Goal: Task Accomplishment & Management: Manage account settings

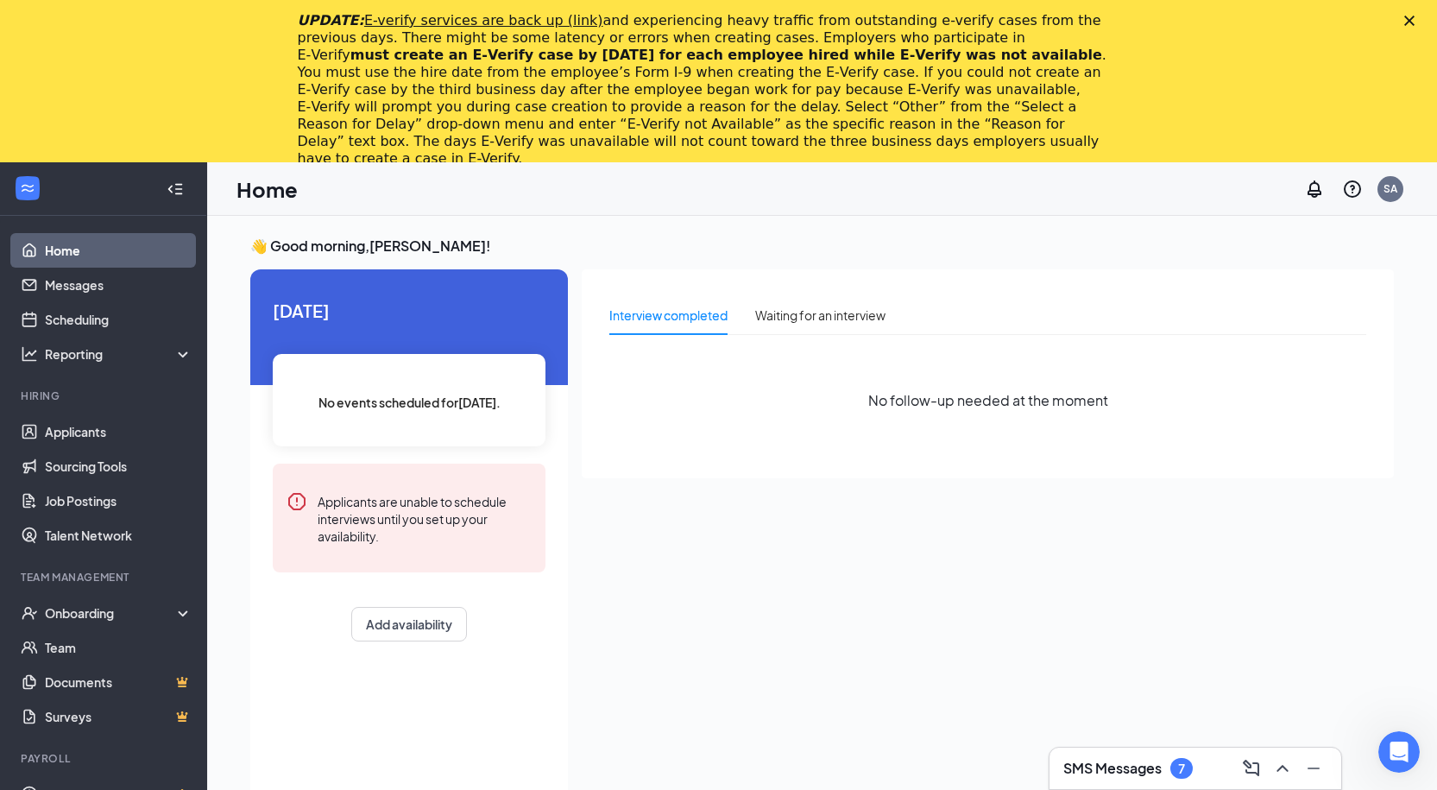
click at [1415, 23] on icon "Close" at bounding box center [1409, 21] width 10 height 10
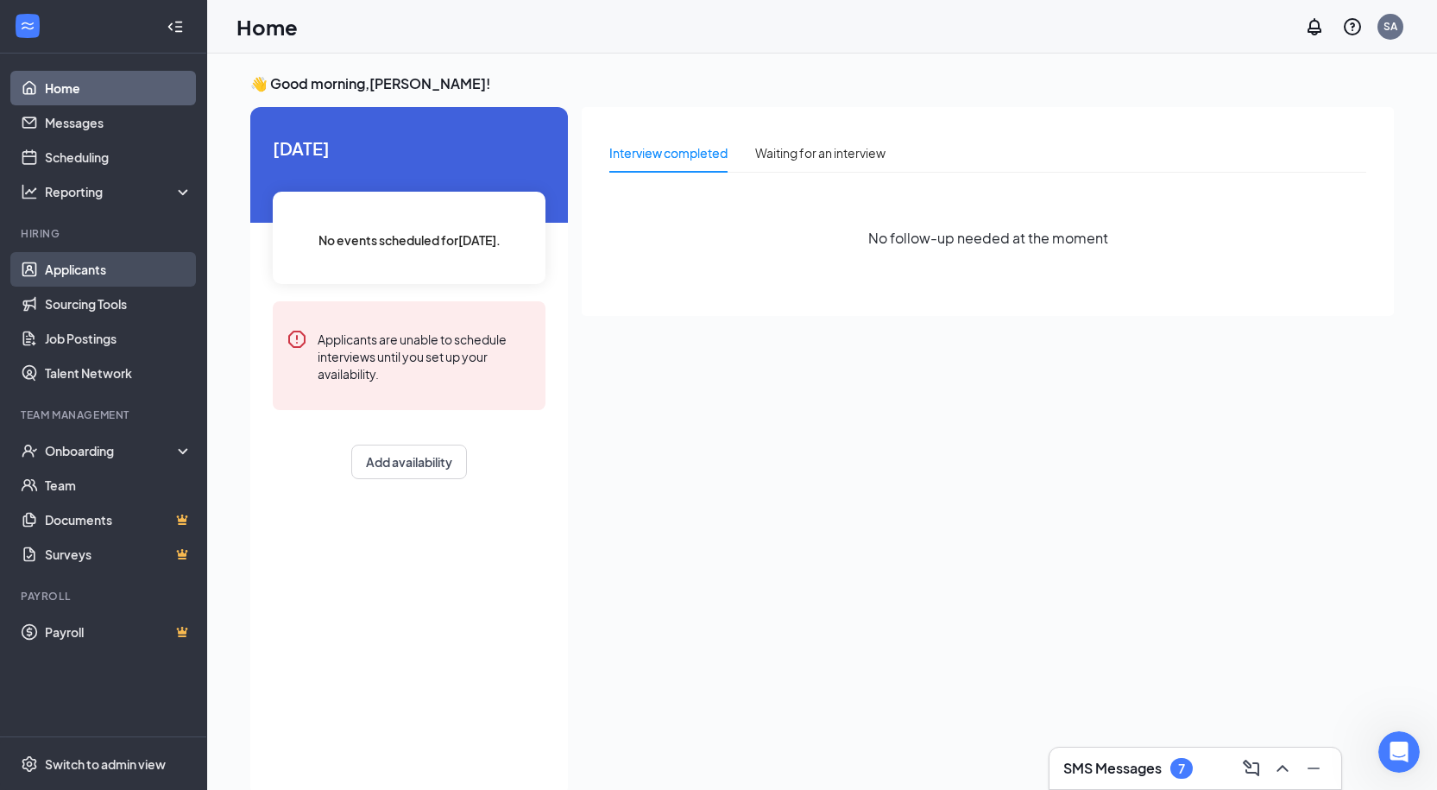
click at [110, 273] on link "Applicants" at bounding box center [119, 269] width 148 height 35
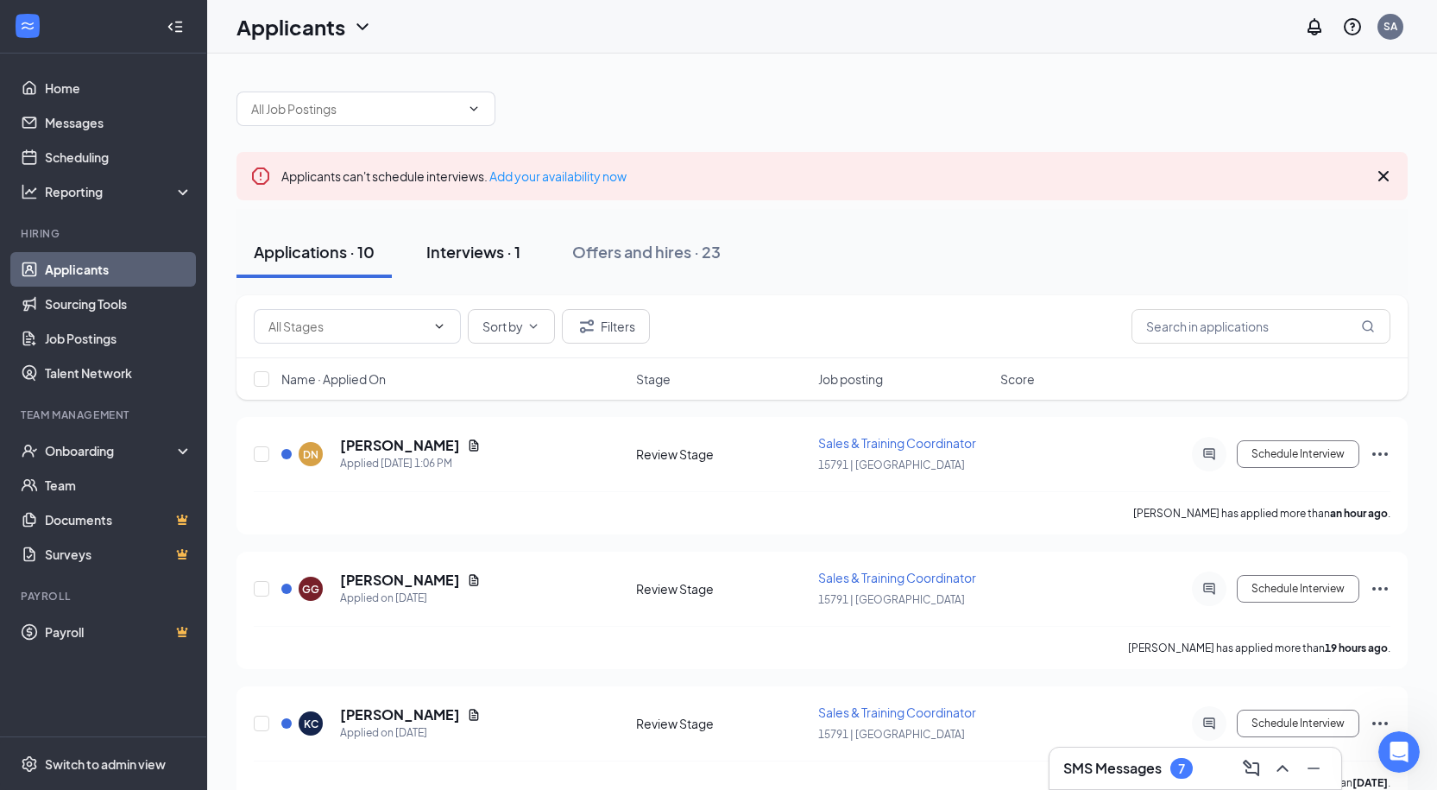
click at [485, 256] on div "Interviews · 1" at bounding box center [473, 252] width 94 height 22
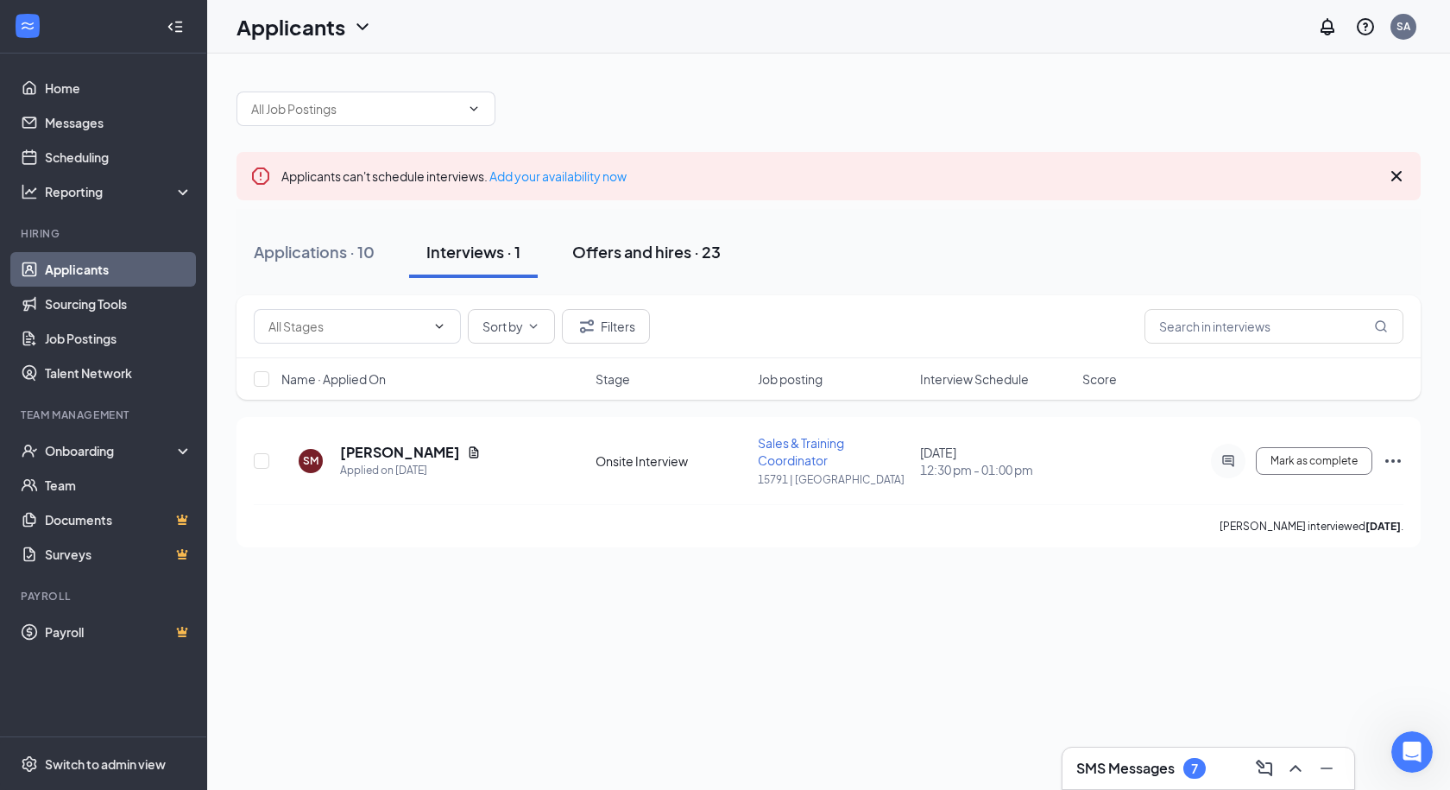
click at [641, 246] on div "Offers and hires · 23" at bounding box center [646, 252] width 148 height 22
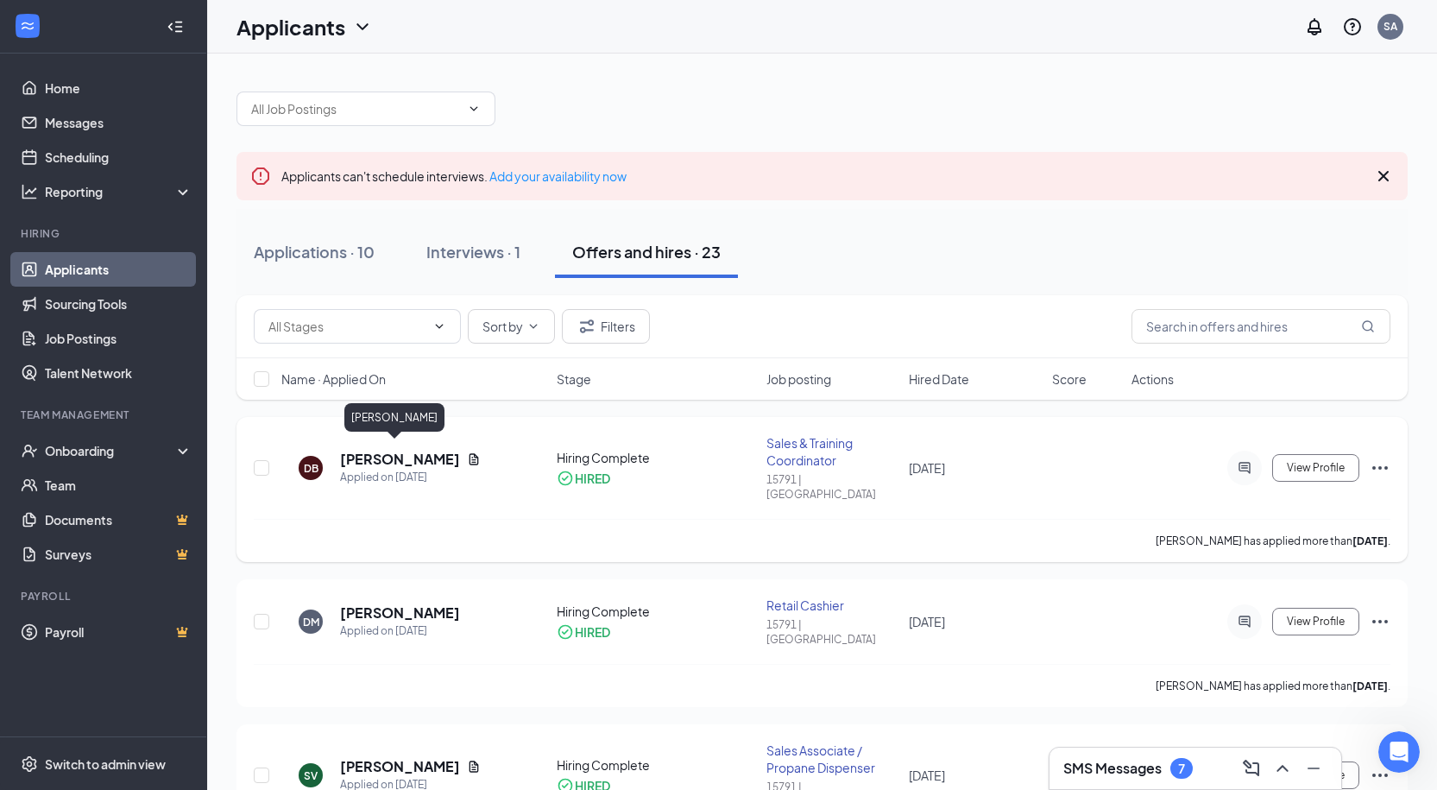
click at [369, 454] on h5 "[PERSON_NAME]" at bounding box center [400, 459] width 120 height 19
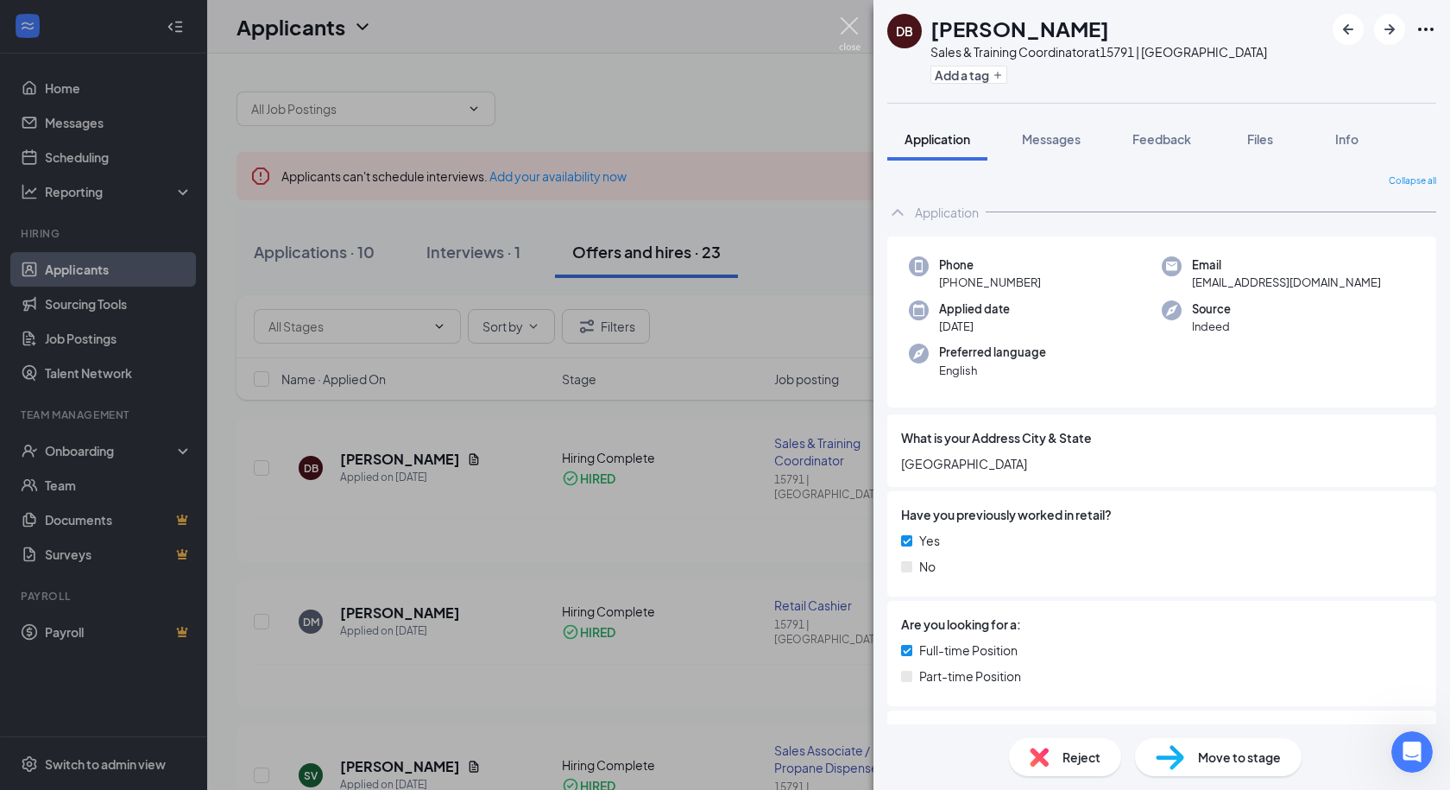
click at [846, 30] on img at bounding box center [850, 34] width 22 height 34
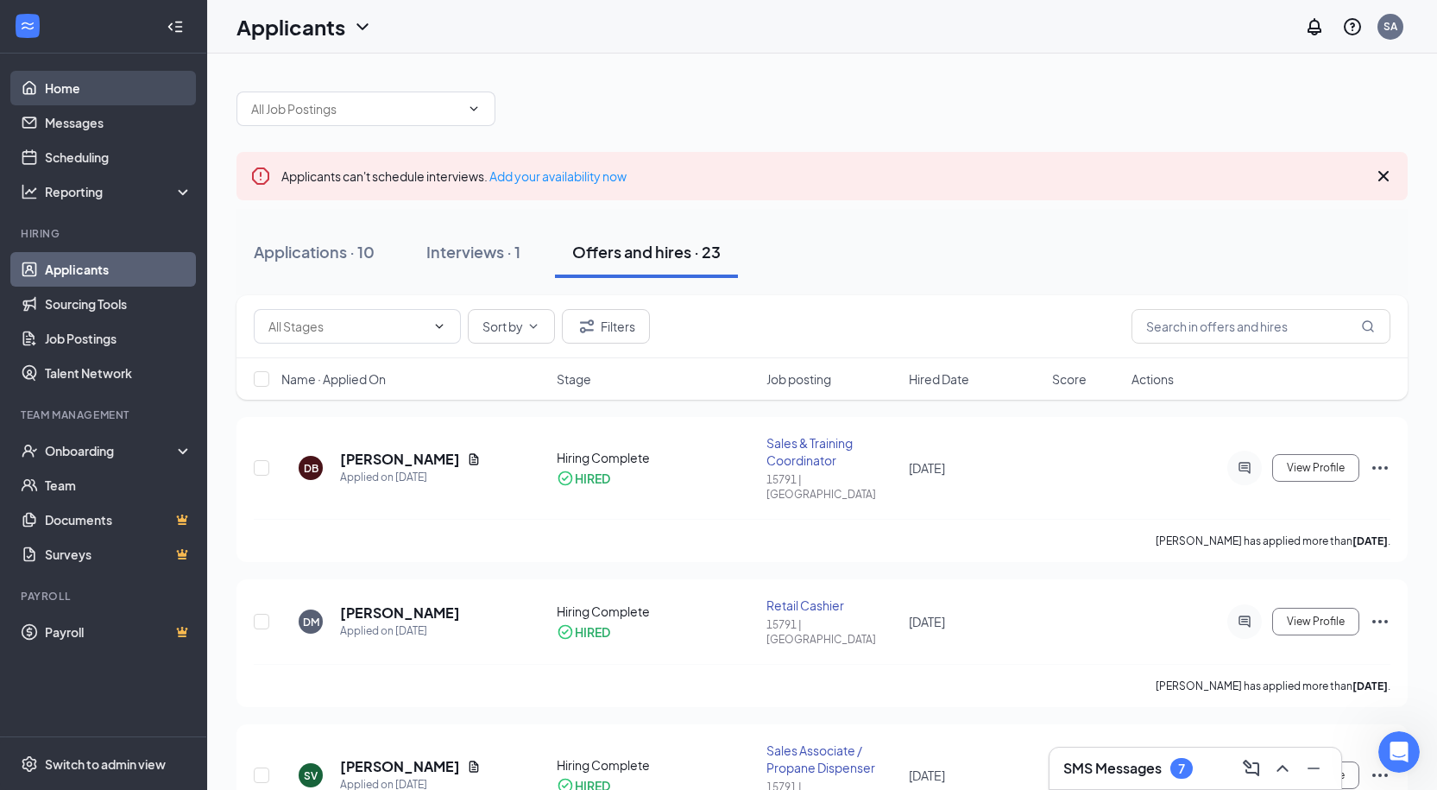
click at [53, 92] on link "Home" at bounding box center [119, 88] width 148 height 35
